Goal: Transaction & Acquisition: Purchase product/service

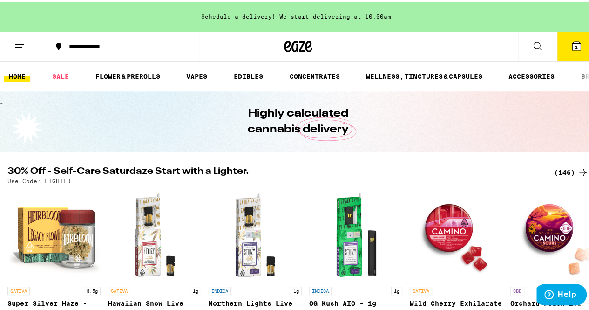
click at [557, 171] on div "(146)" at bounding box center [571, 170] width 34 height 11
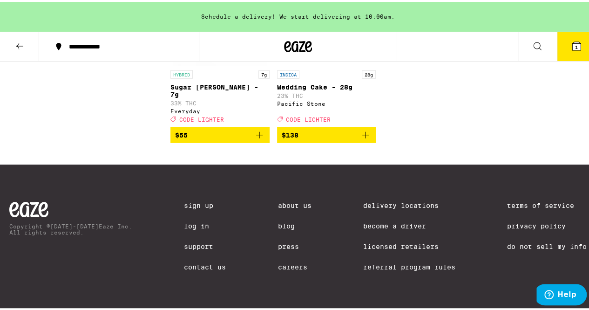
scroll to position [6730, 0]
